Goal: Complete application form

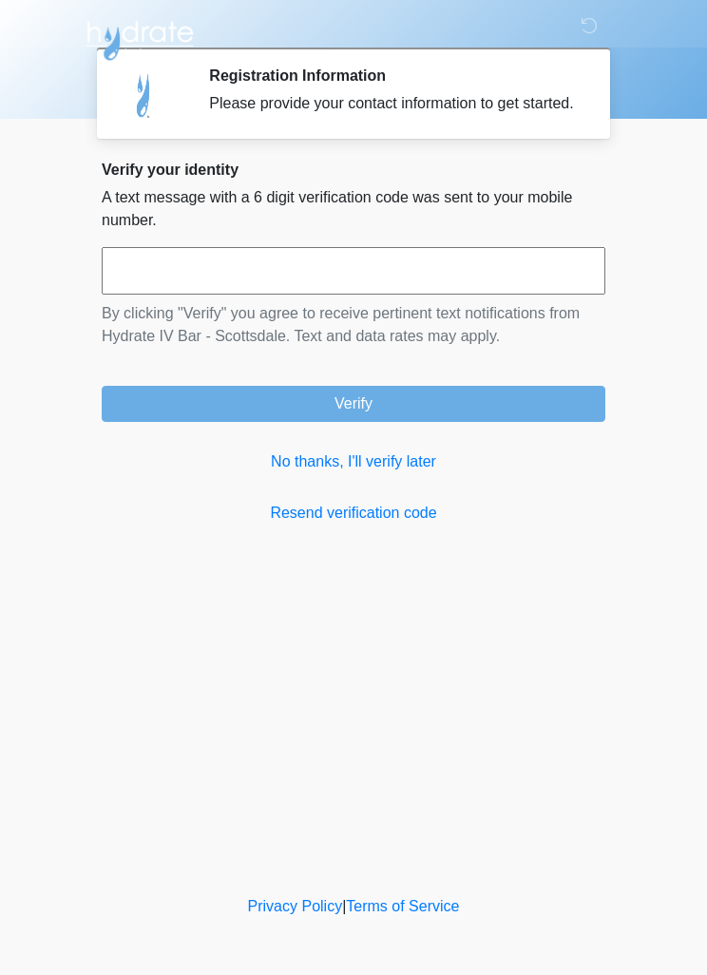
click at [404, 473] on link "No thanks, I'll verify later" at bounding box center [354, 462] width 504 height 23
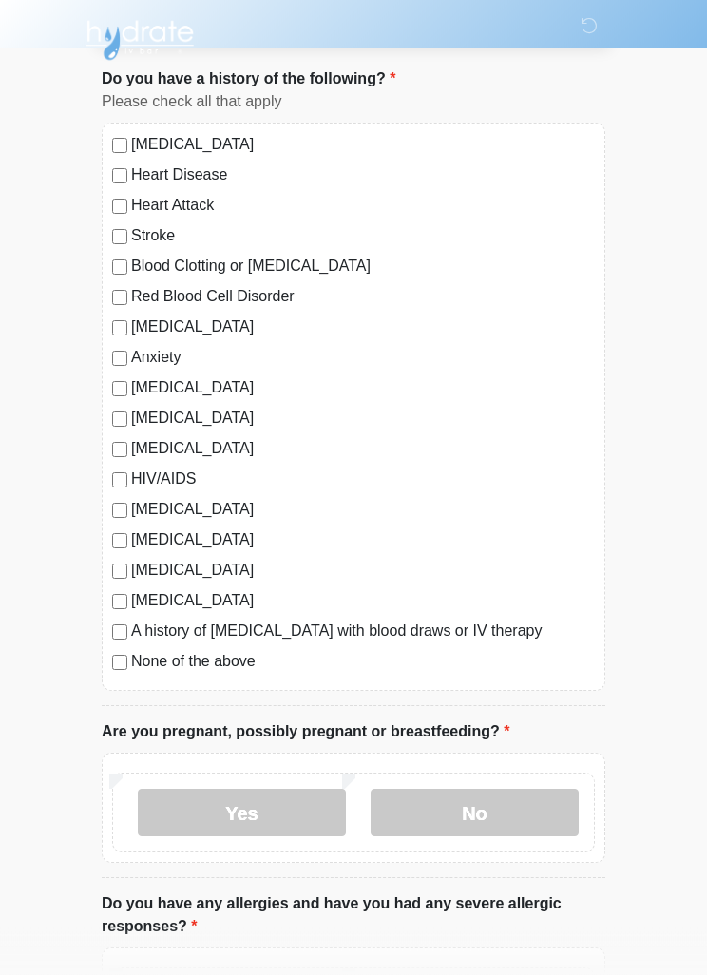
click at [513, 818] on label "No" at bounding box center [475, 814] width 208 height 48
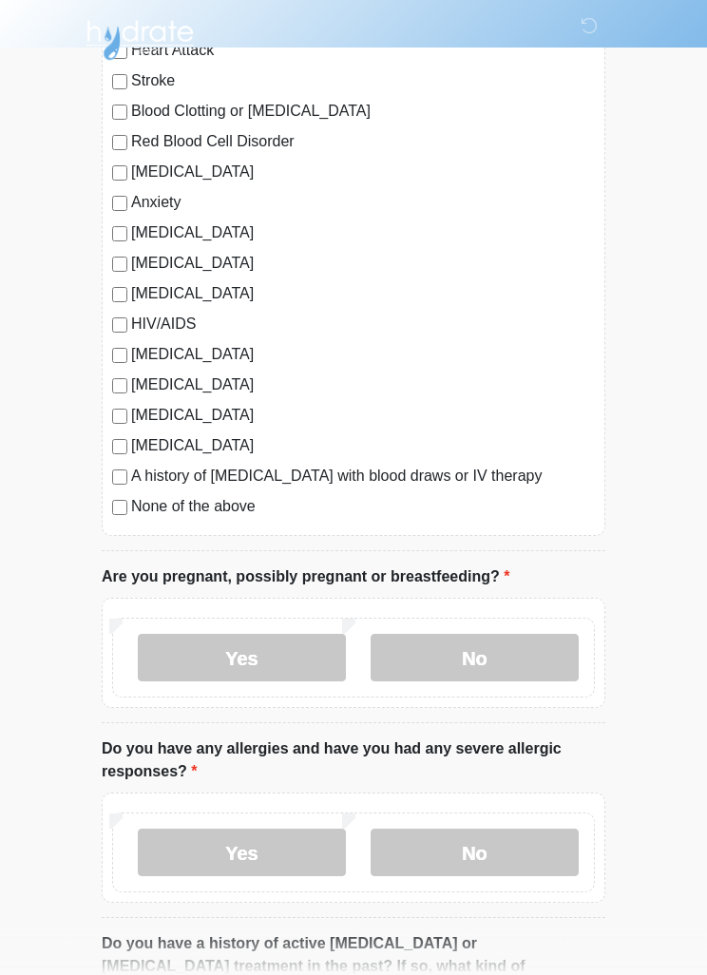
scroll to position [287, 0]
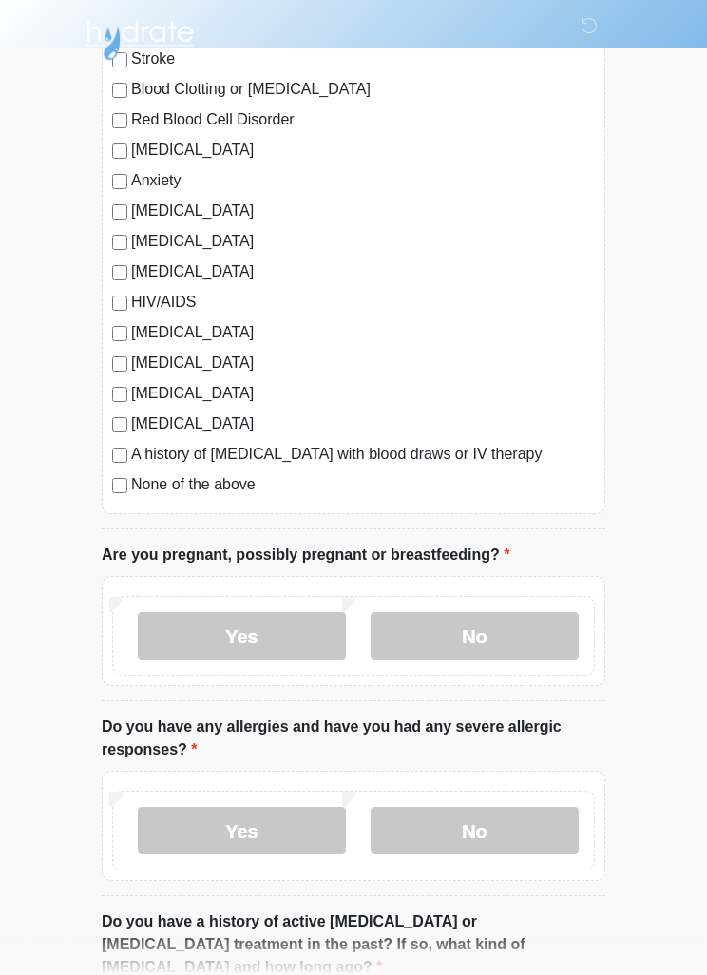
click at [511, 837] on label "No" at bounding box center [475, 832] width 208 height 48
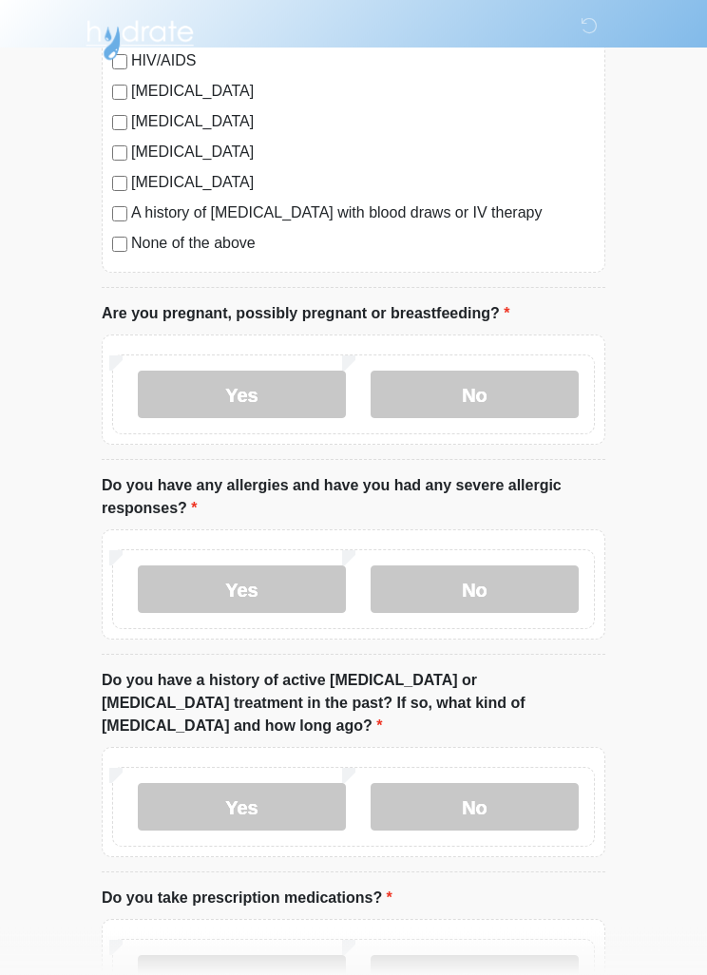
scroll to position [530, 0]
click at [529, 788] on label "No" at bounding box center [475, 806] width 208 height 48
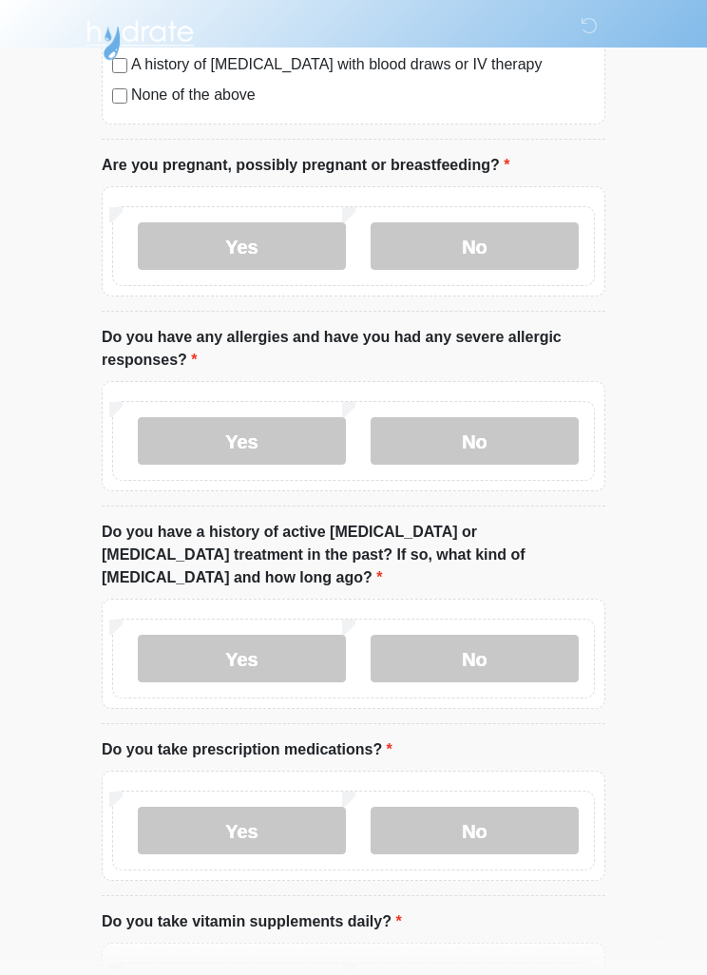
scroll to position [679, 0]
click at [548, 808] on label "No" at bounding box center [475, 830] width 208 height 48
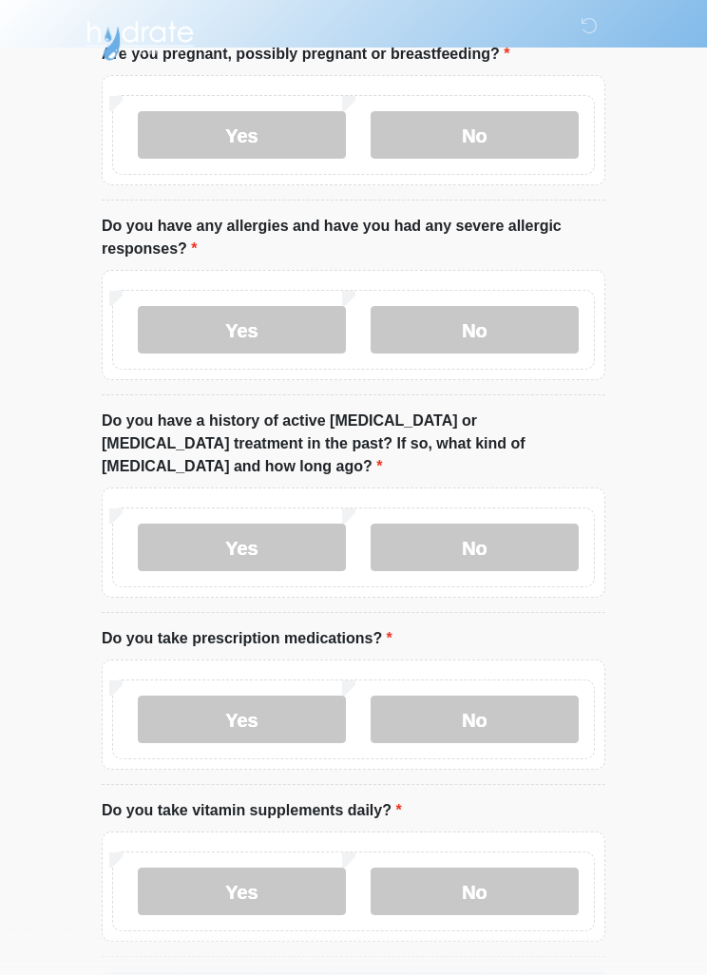
scroll to position [838, 0]
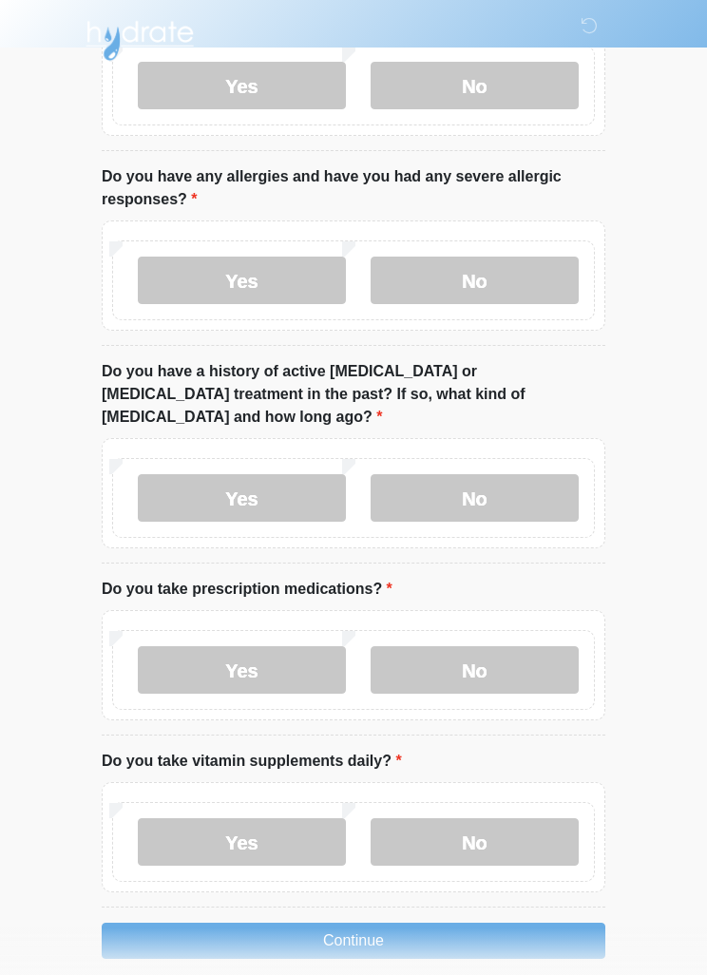
click at [191, 823] on label "Yes" at bounding box center [242, 842] width 208 height 48
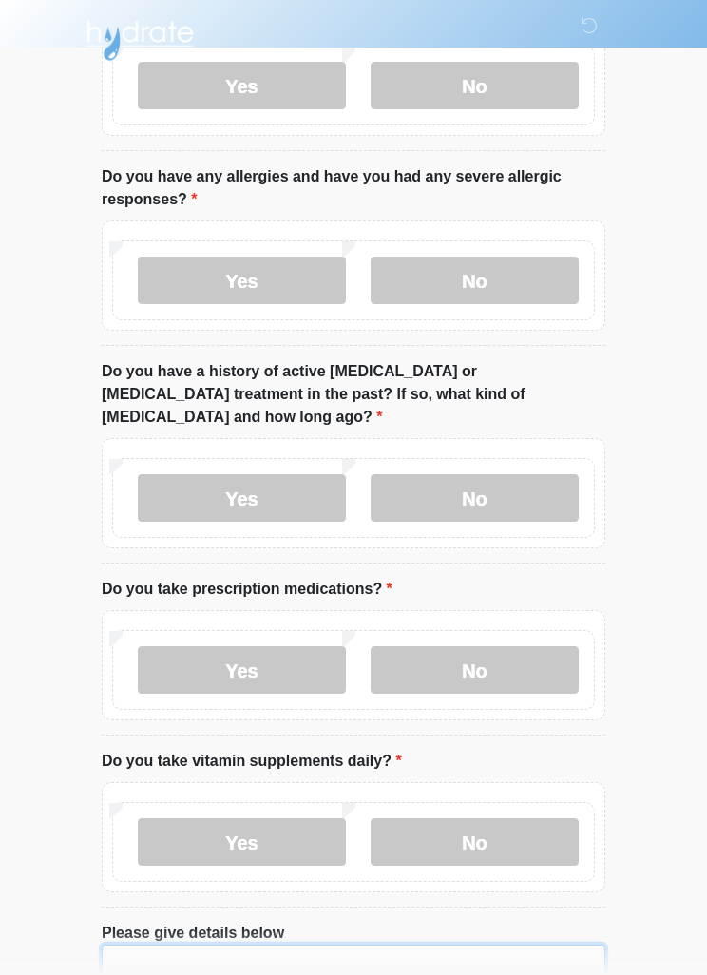
click at [142, 953] on textarea "Please give details below" at bounding box center [354, 986] width 504 height 82
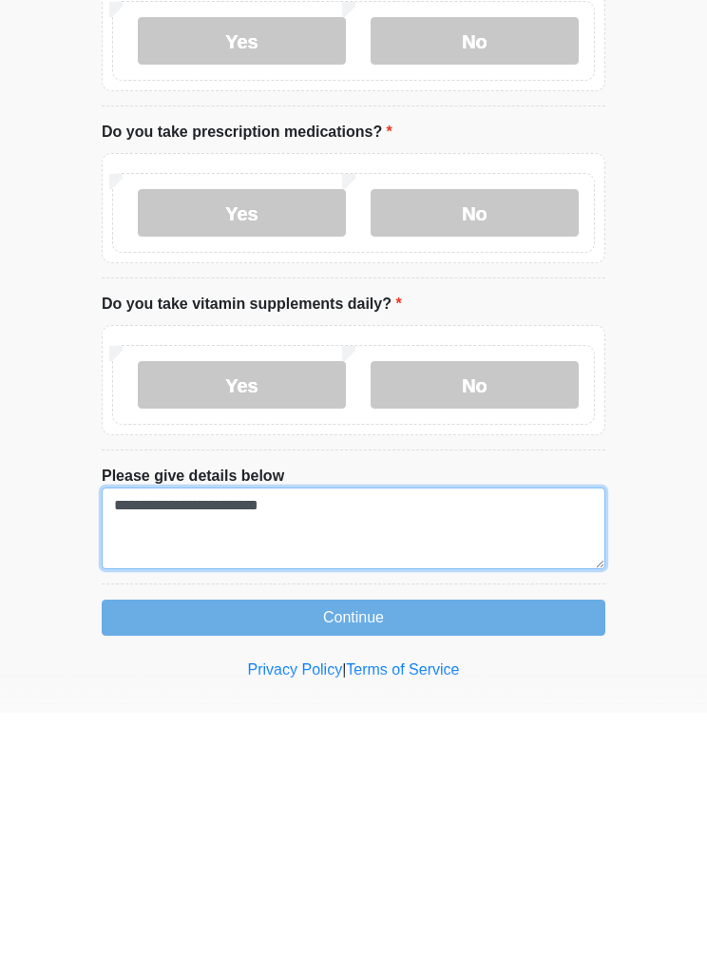
type textarea "**********"
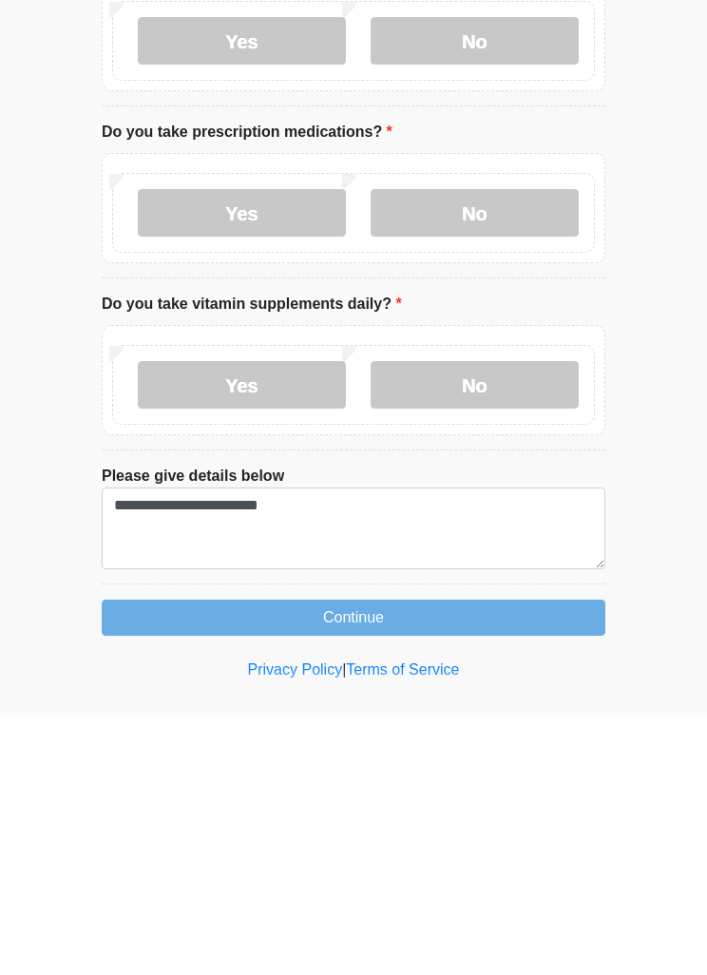
click at [431, 862] on button "Continue" at bounding box center [354, 880] width 504 height 36
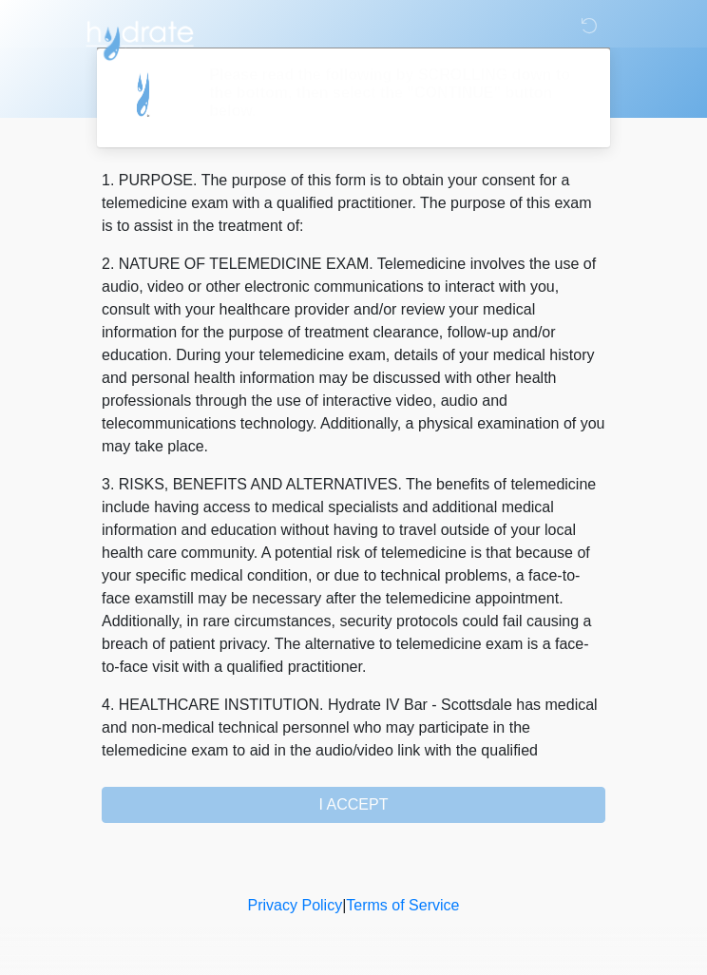
scroll to position [0, 0]
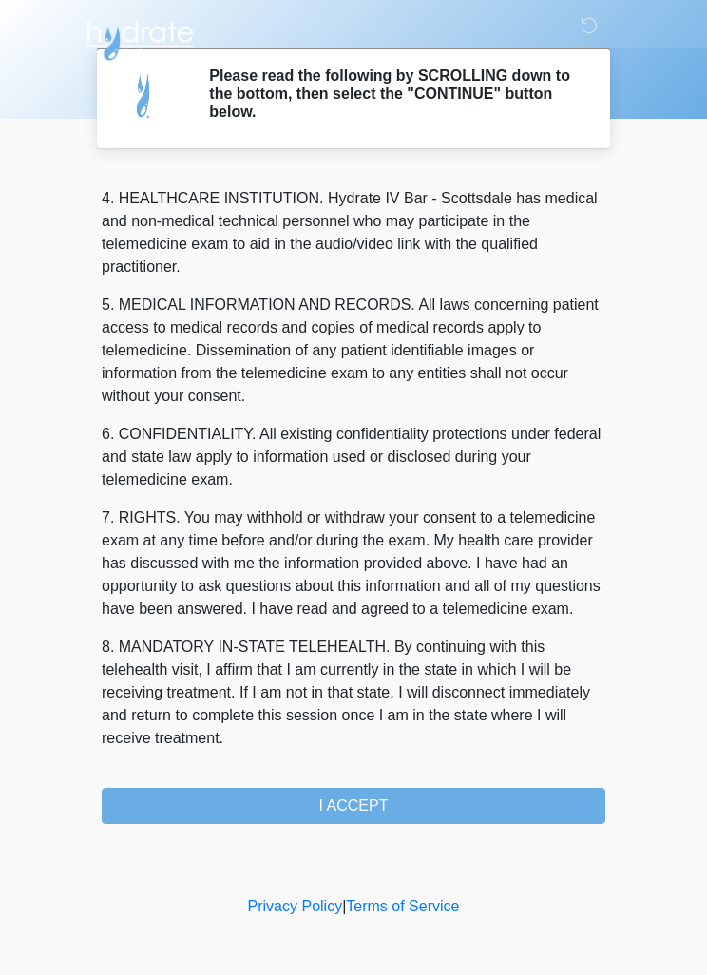
click at [383, 813] on button "I ACCEPT" at bounding box center [354, 806] width 504 height 36
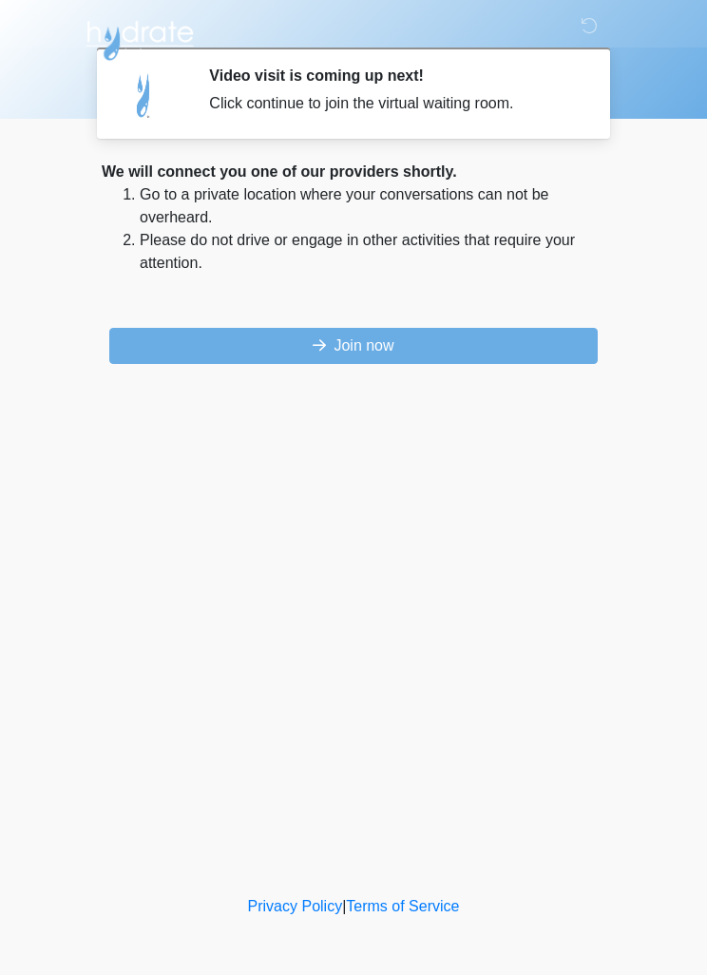
click at [441, 342] on button "Join now" at bounding box center [353, 346] width 489 height 36
